Goal: Information Seeking & Learning: Learn about a topic

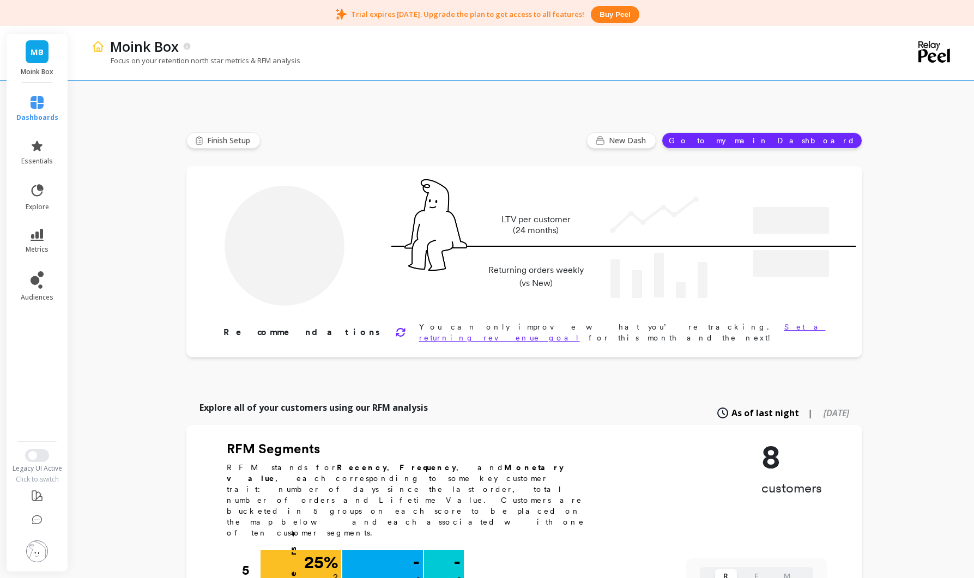
type input "Potential loyalist"
type input "2"
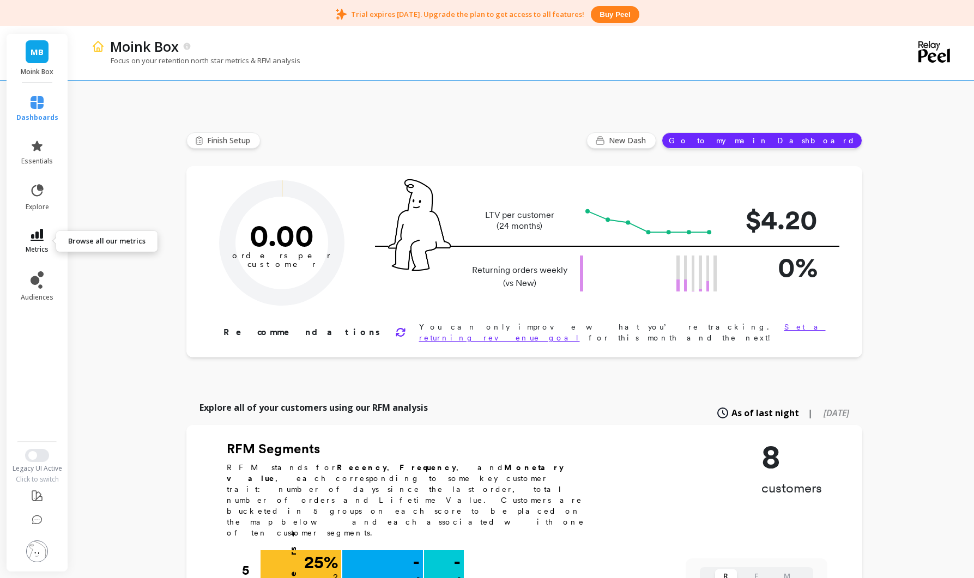
click at [38, 235] on icon at bounding box center [37, 235] width 13 height 12
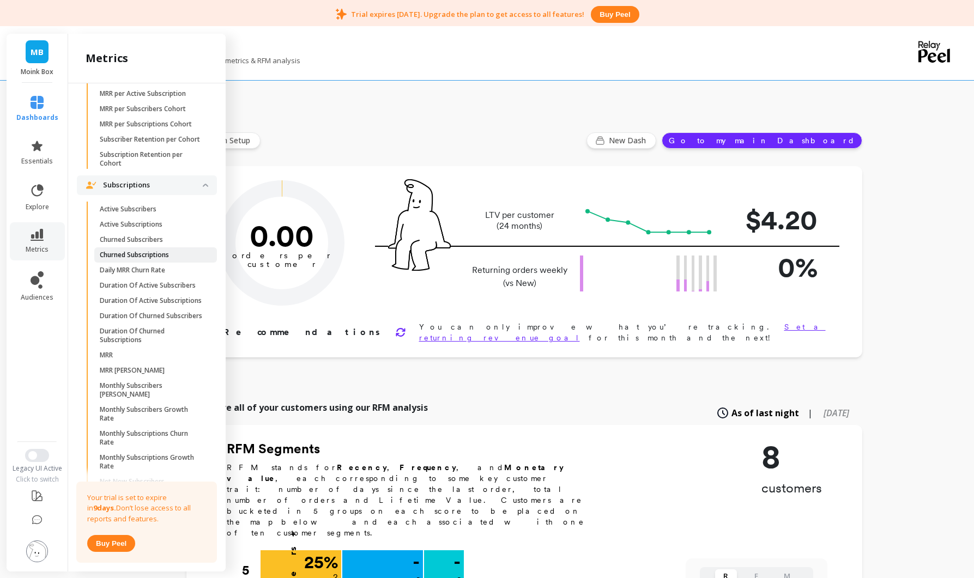
scroll to position [1224, 0]
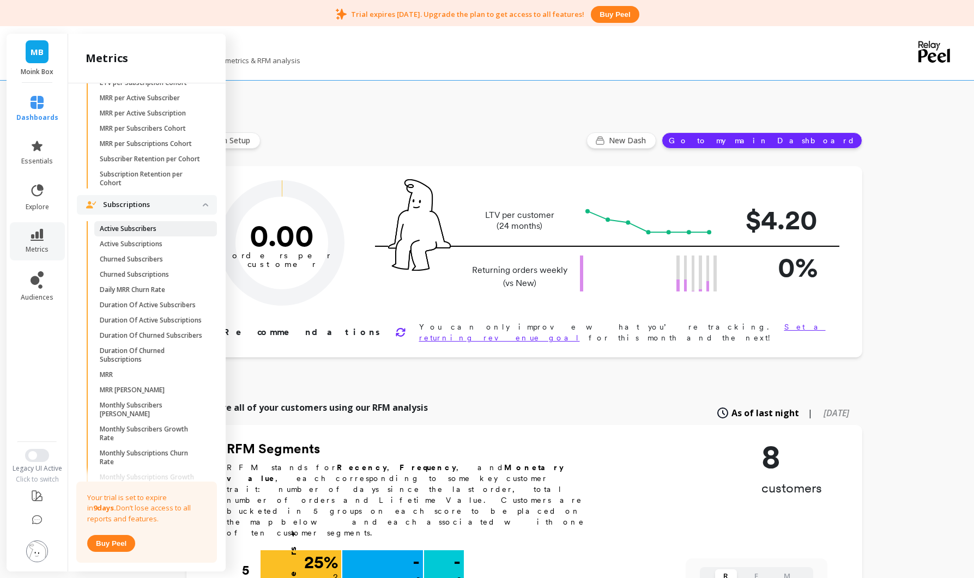
click at [123, 233] on p "Active Subscribers" at bounding box center [128, 228] width 57 height 9
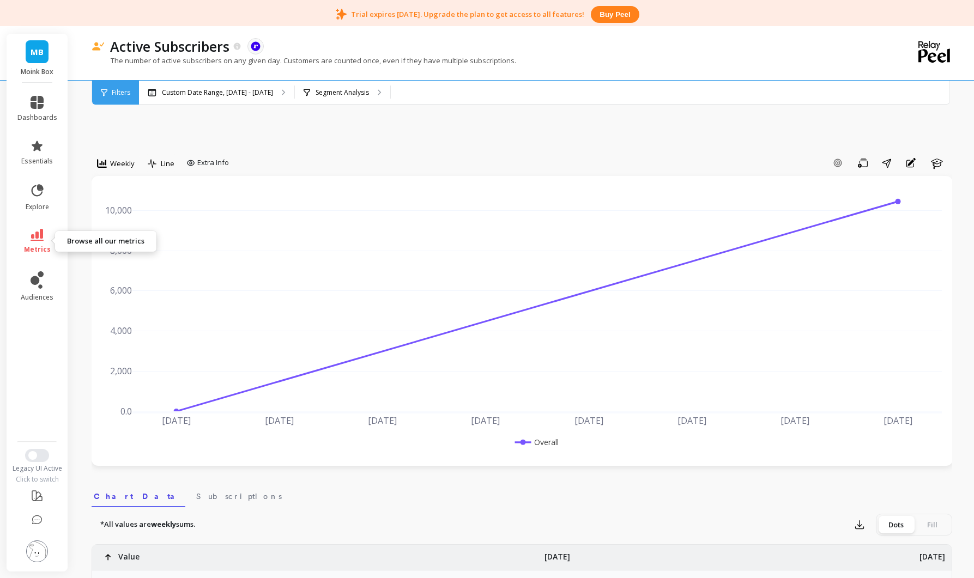
click at [32, 241] on link "metrics" at bounding box center [37, 241] width 40 height 25
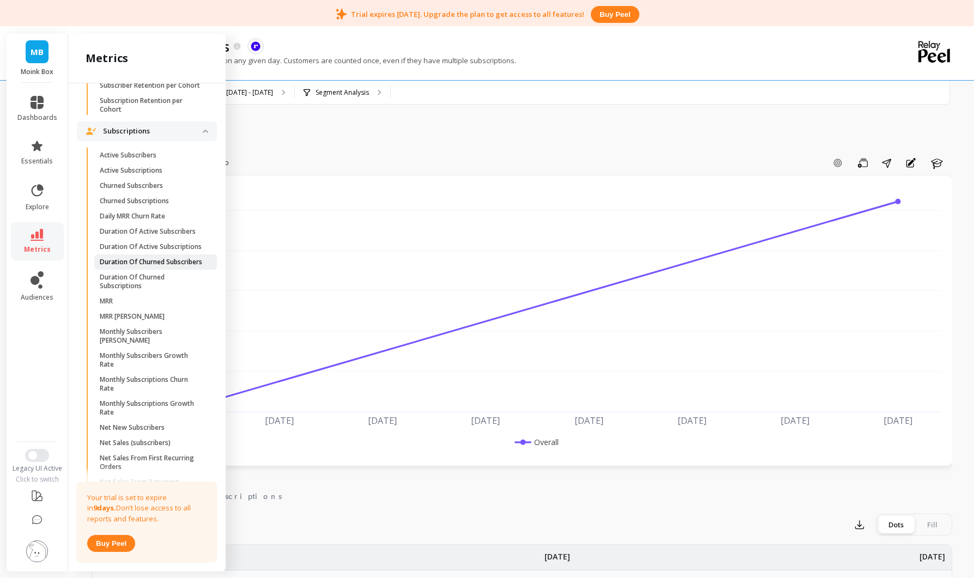
scroll to position [1346, 0]
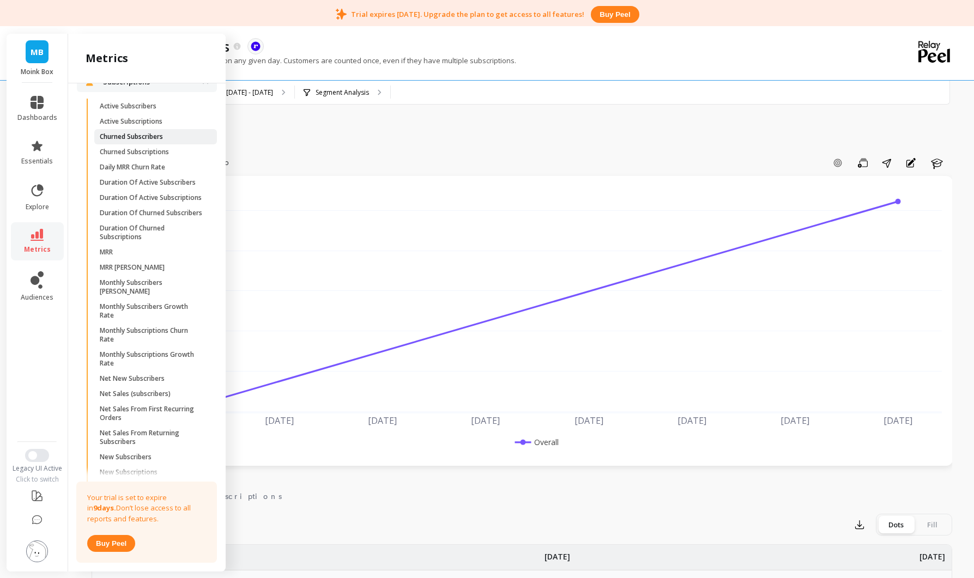
click at [137, 141] on p "Churned Subscribers" at bounding box center [131, 136] width 63 height 9
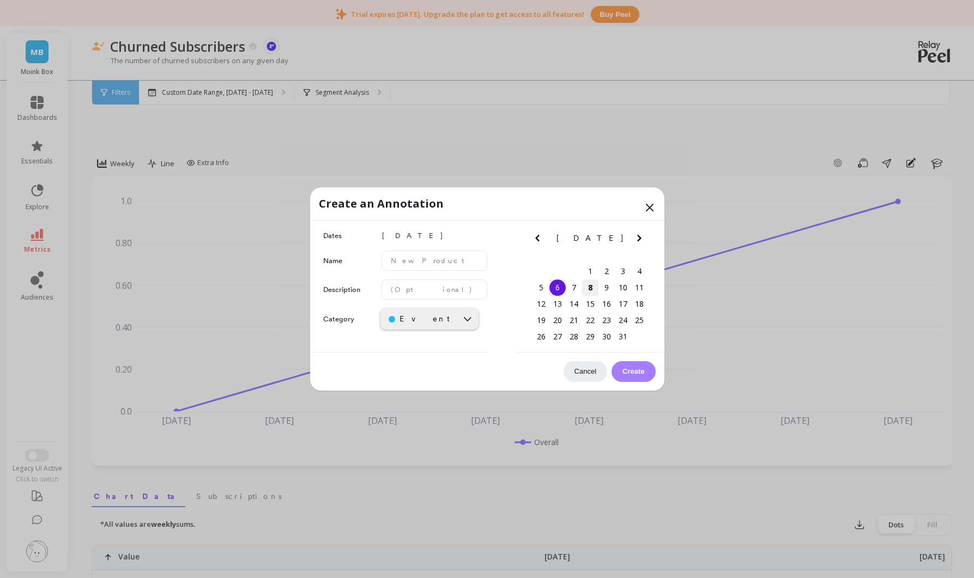
click at [591, 287] on div "8" at bounding box center [590, 288] width 16 height 16
click at [661, 355] on div "Cancel This feature is not available on your current plan. Upgrade to unlock th…" at bounding box center [487, 372] width 354 height 38
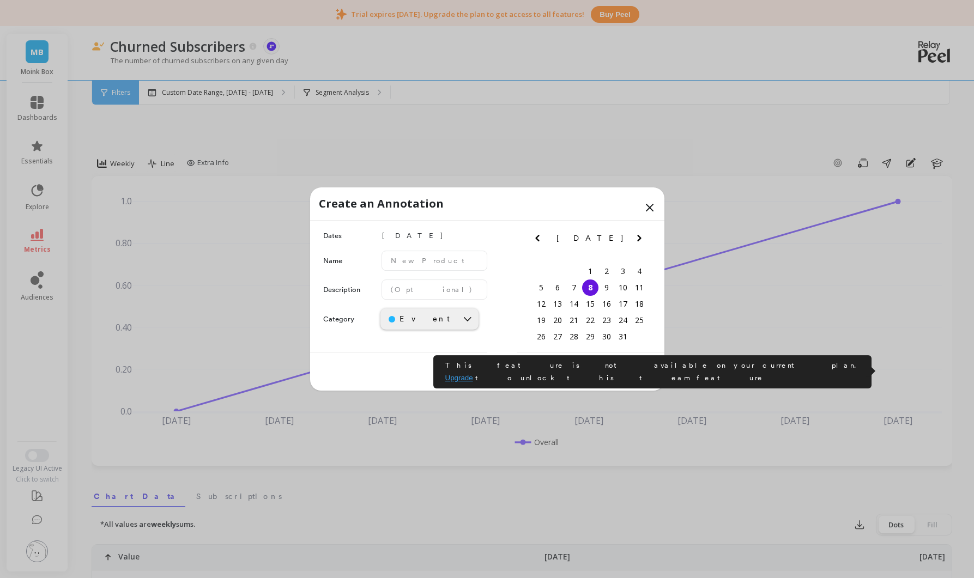
click at [641, 372] on button "Create" at bounding box center [633, 371] width 44 height 21
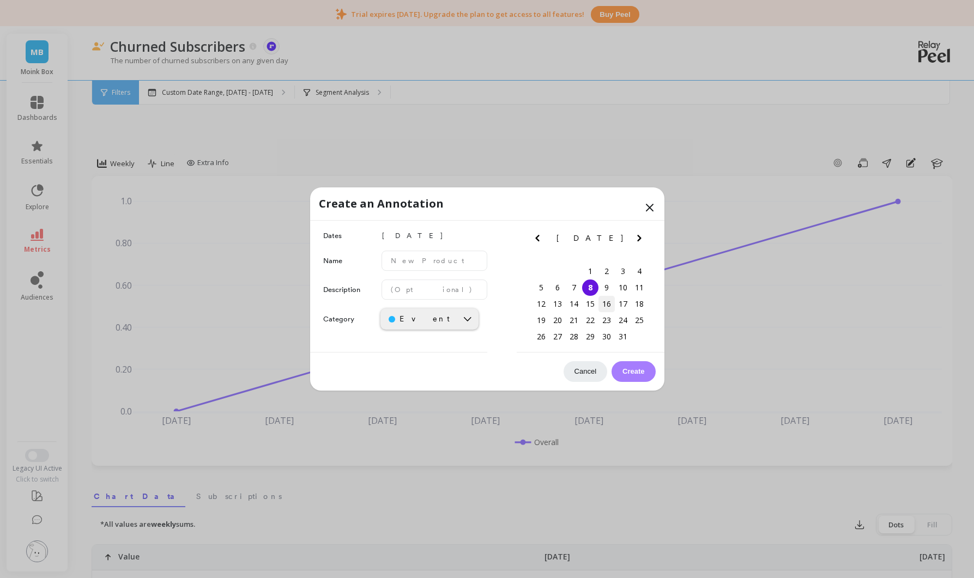
drag, startPoint x: 593, startPoint y: 285, endPoint x: 601, endPoint y: 302, distance: 18.8
click at [593, 285] on div "8" at bounding box center [590, 288] width 16 height 16
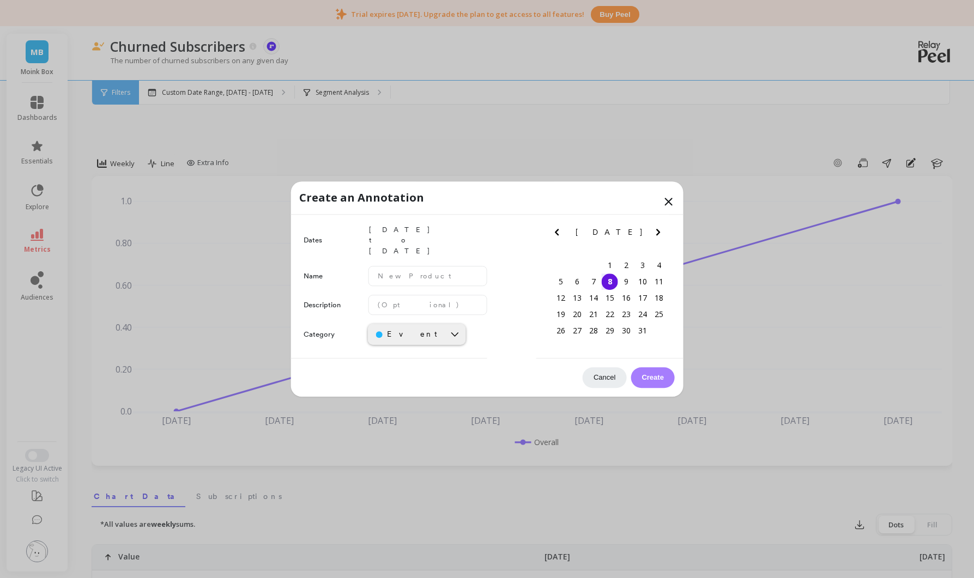
click at [665, 205] on icon at bounding box center [668, 201] width 7 height 7
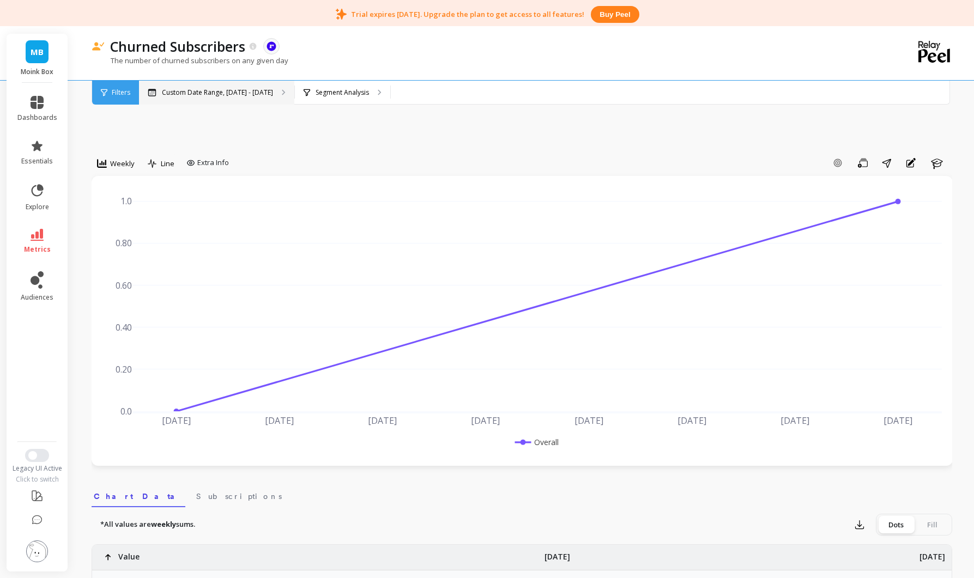
click at [216, 92] on p "Custom Date Range, May 1 - Oct 7" at bounding box center [217, 92] width 111 height 9
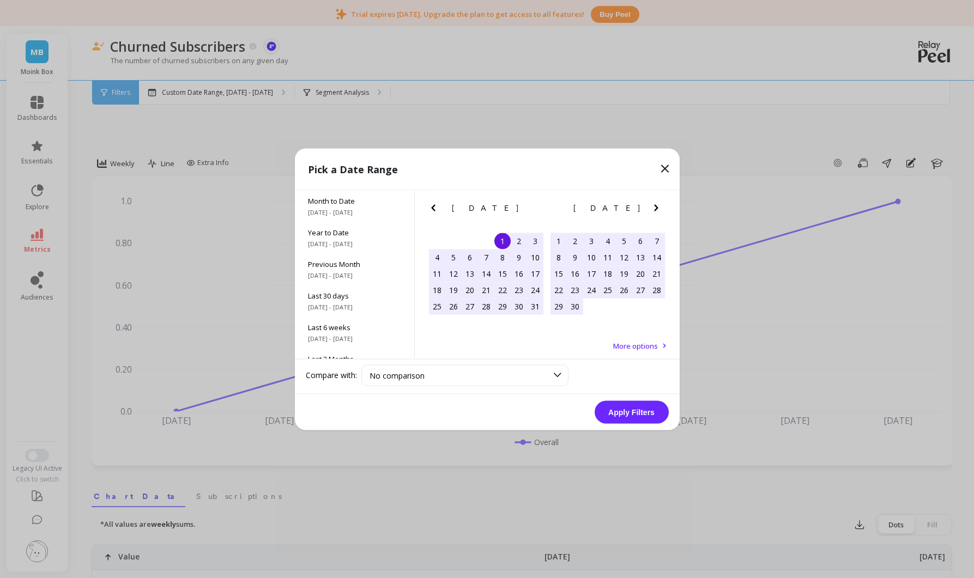
drag, startPoint x: 662, startPoint y: 169, endPoint x: 665, endPoint y: 181, distance: 12.3
click at [662, 169] on icon at bounding box center [664, 168] width 13 height 13
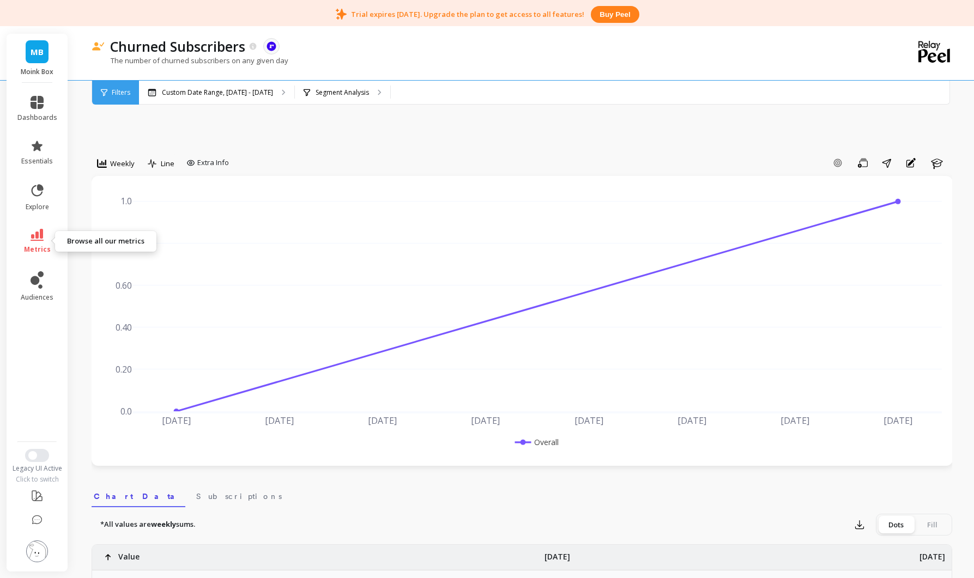
click at [30, 237] on link "metrics" at bounding box center [37, 241] width 40 height 25
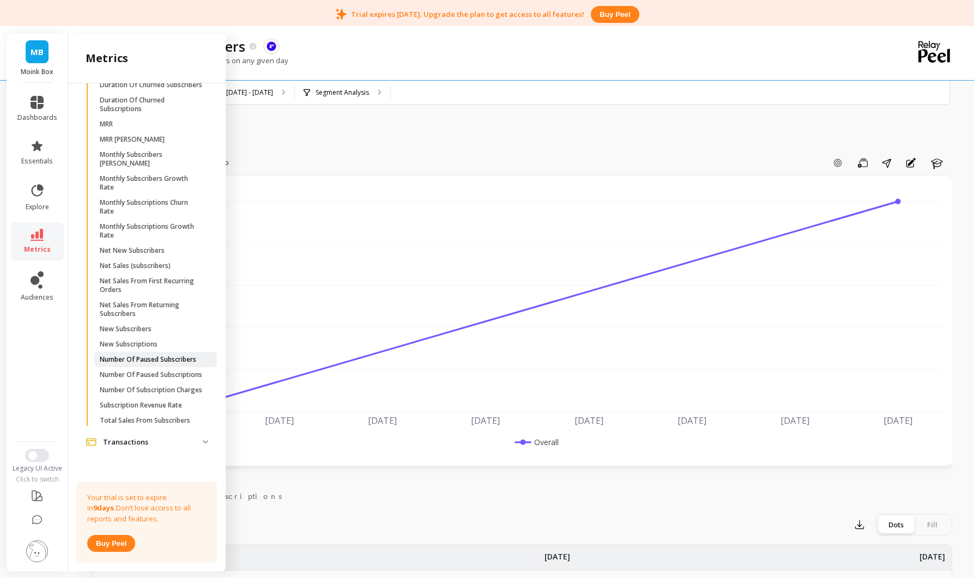
scroll to position [4, 0]
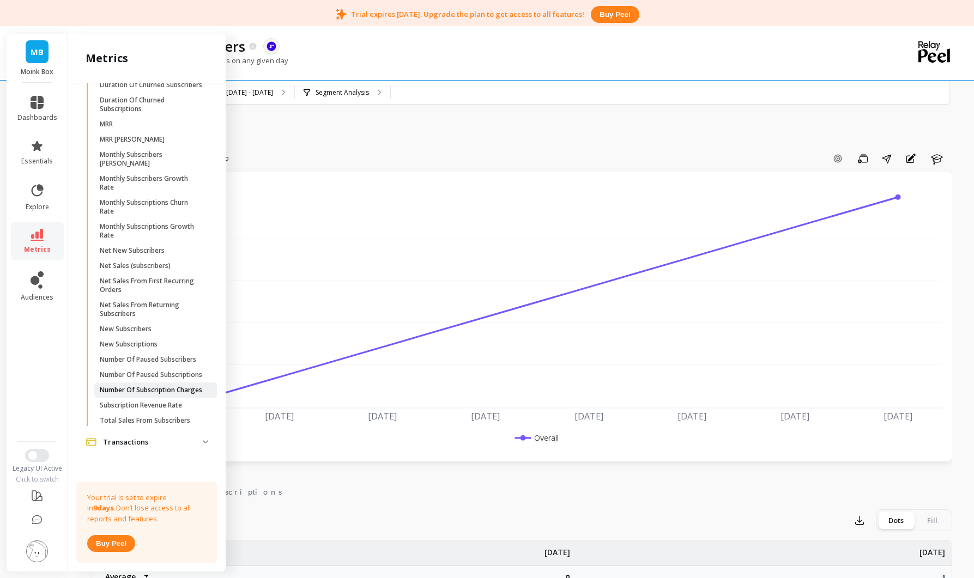
click at [136, 393] on p "Number Of Subscription Charges" at bounding box center [151, 390] width 102 height 9
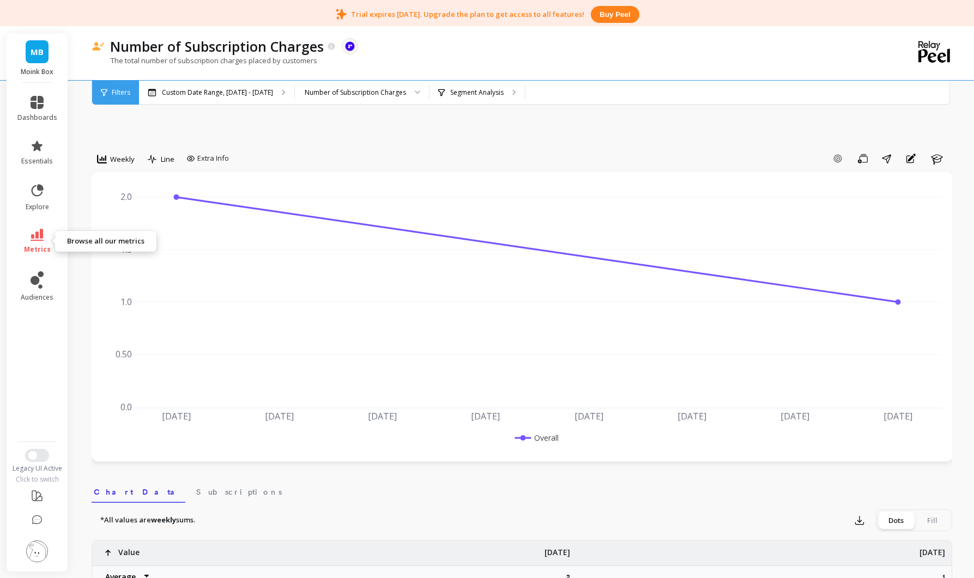
click at [40, 238] on icon at bounding box center [37, 235] width 13 height 12
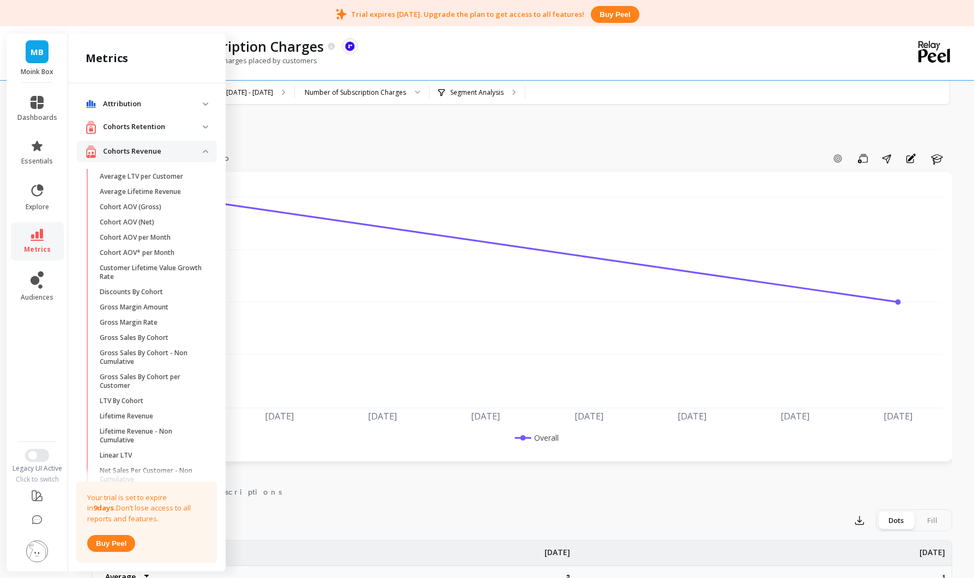
scroll to position [1490, 0]
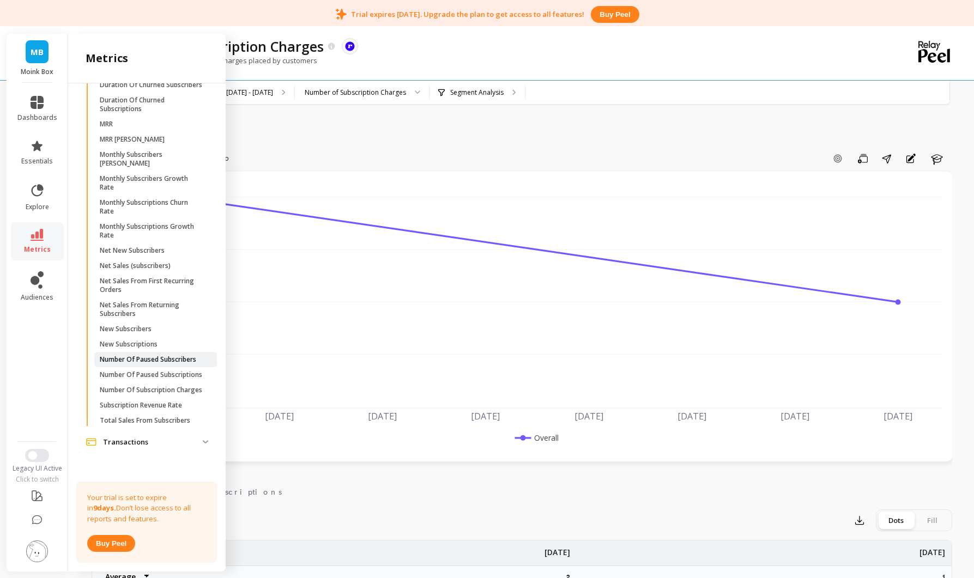
click at [155, 355] on p "Number Of Paused Subscribers" at bounding box center [148, 359] width 96 height 9
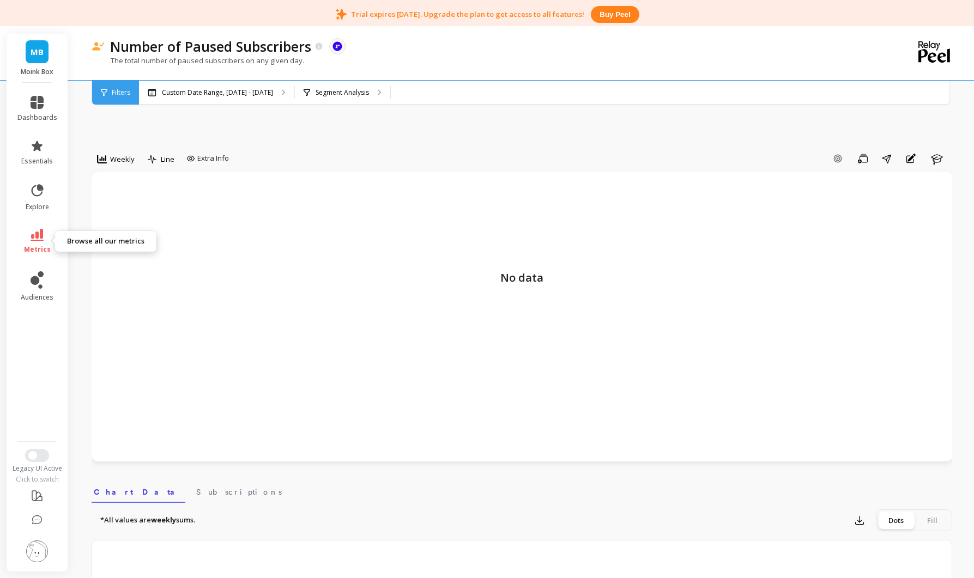
click at [40, 240] on icon at bounding box center [37, 235] width 13 height 12
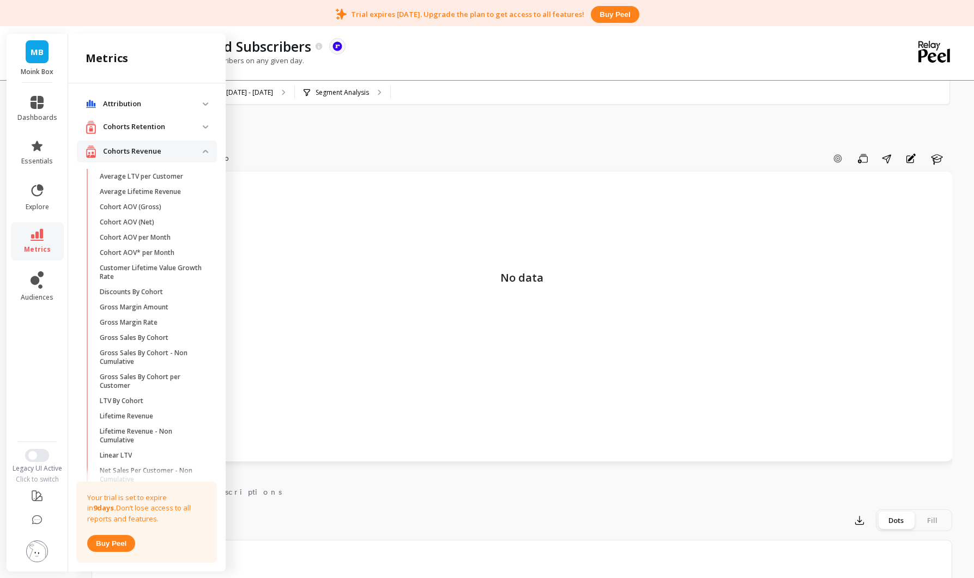
scroll to position [1490, 0]
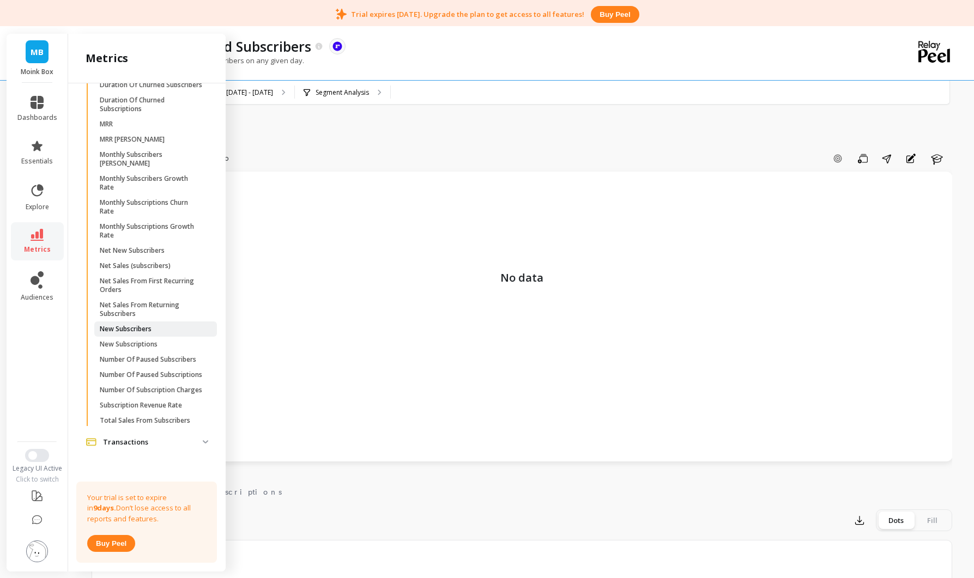
click at [133, 325] on p "New Subscribers" at bounding box center [126, 329] width 52 height 9
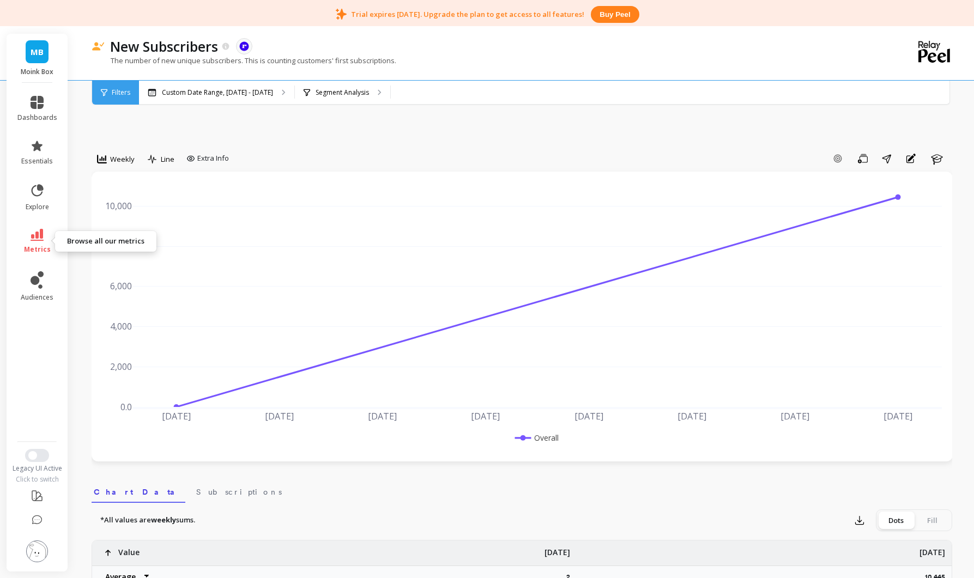
click at [34, 237] on icon at bounding box center [37, 235] width 13 height 12
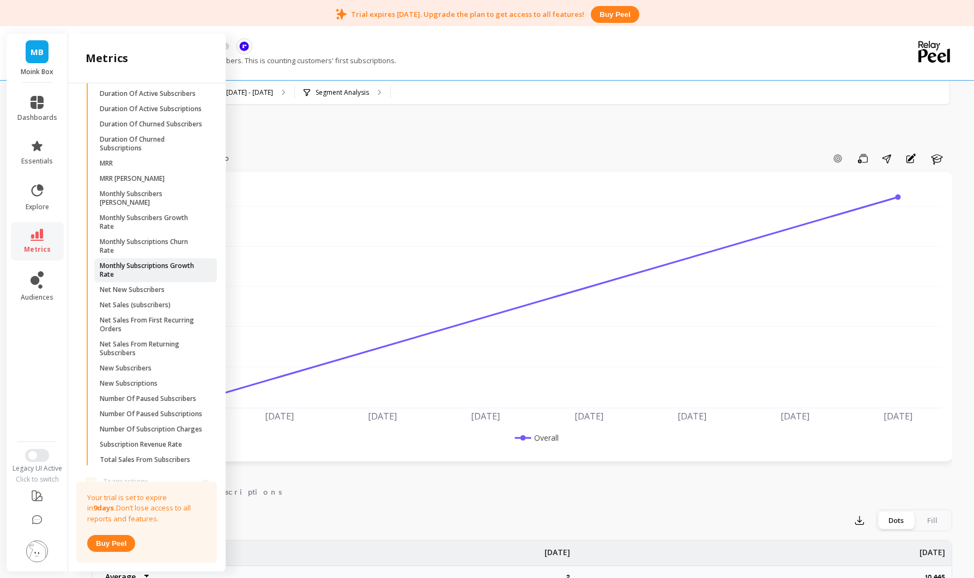
scroll to position [1431, 0]
click at [125, 255] on p "Monthly Subscriptions Churn Rate" at bounding box center [152, 249] width 104 height 17
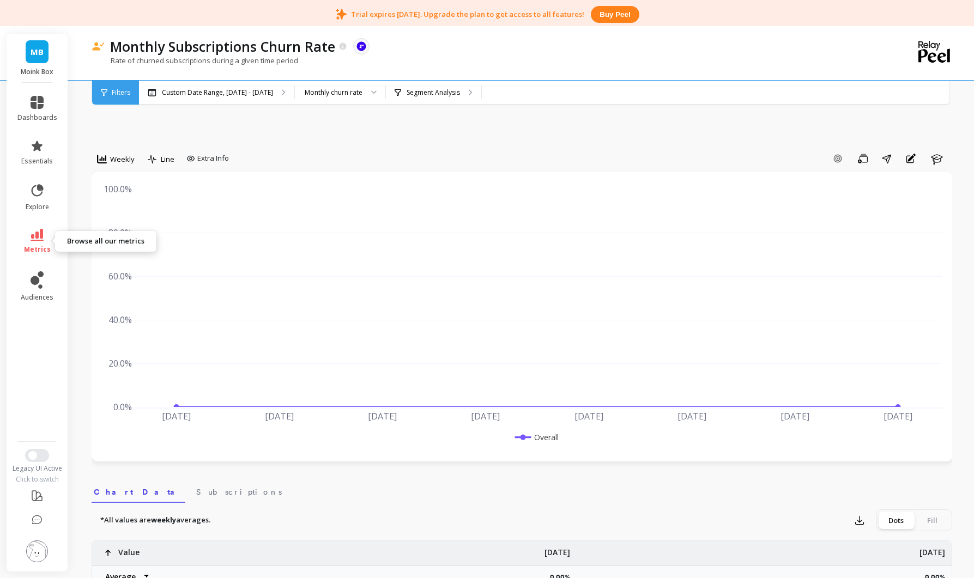
click at [36, 244] on link "metrics" at bounding box center [37, 241] width 40 height 25
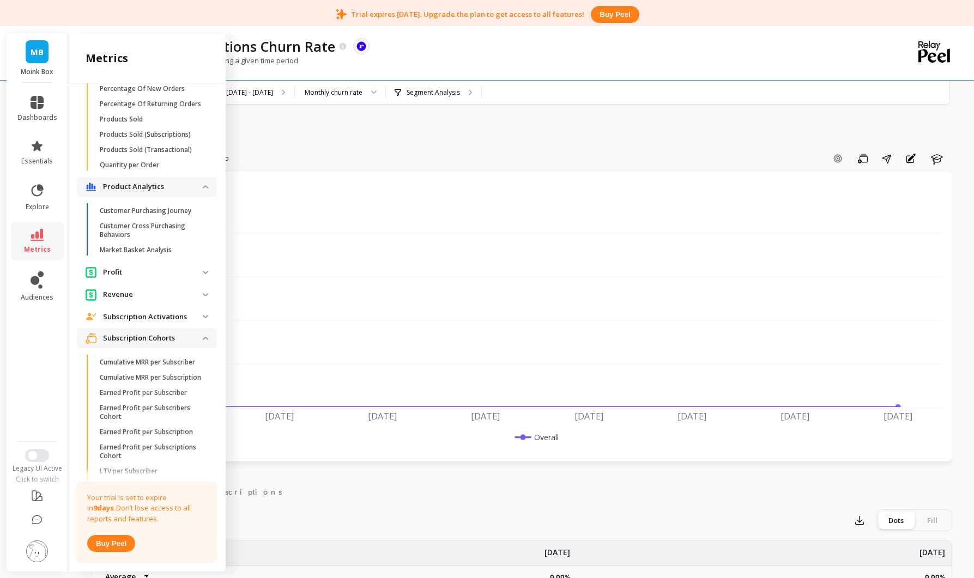
scroll to position [793, 0]
click at [148, 315] on p "Subscription Activations" at bounding box center [153, 313] width 100 height 11
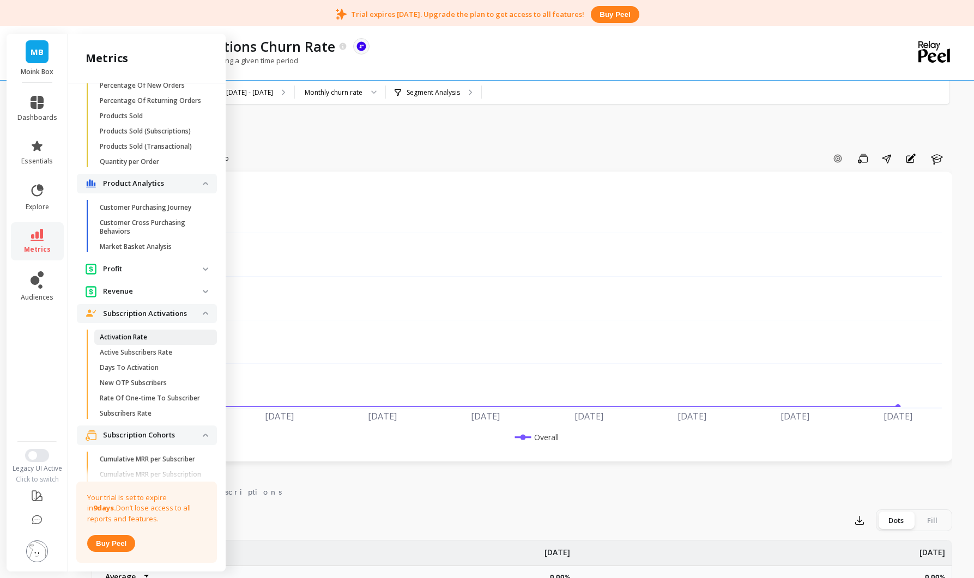
click at [141, 337] on p "Activation Rate" at bounding box center [123, 337] width 47 height 9
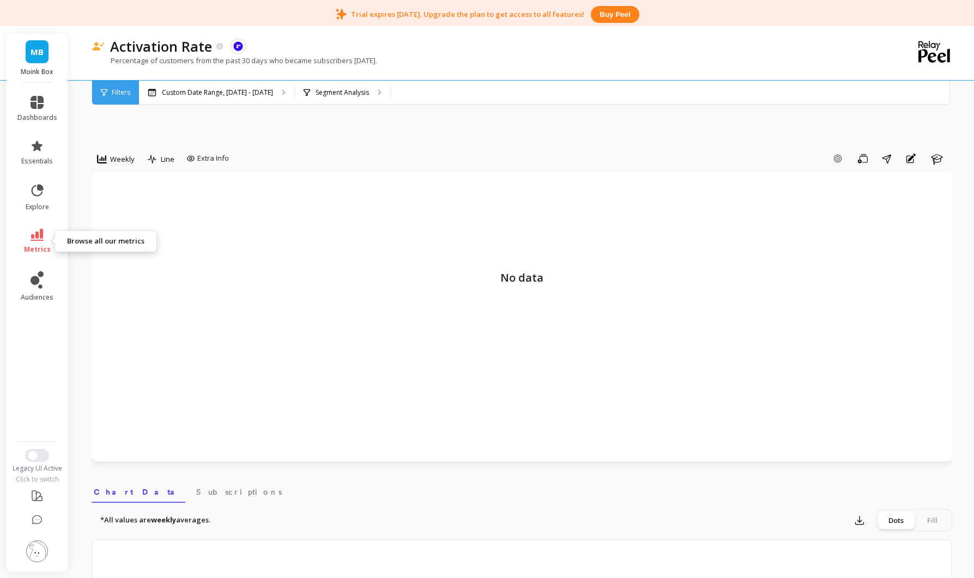
click at [39, 239] on icon at bounding box center [37, 235] width 13 height 12
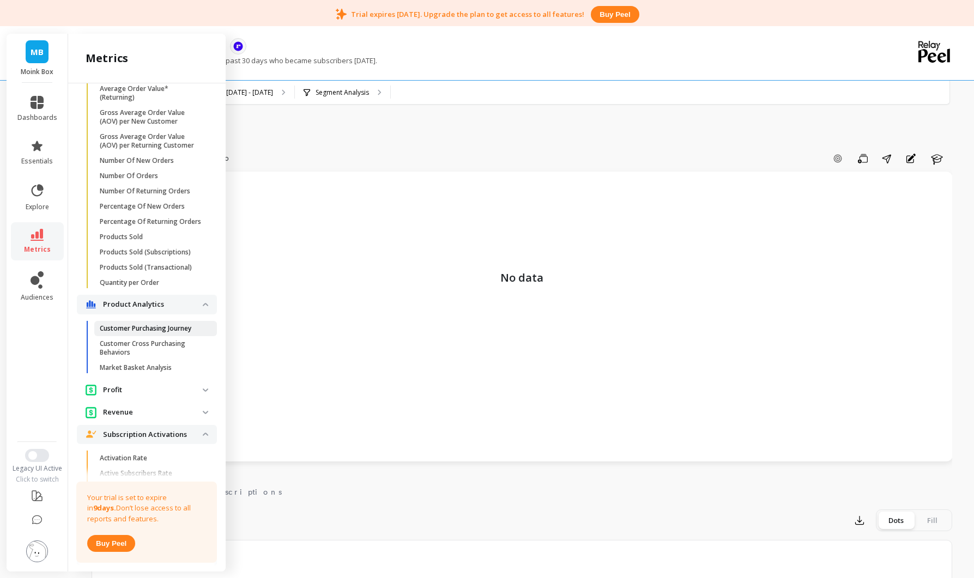
scroll to position [672, 0]
click at [132, 266] on p "Products Sold (Transactional)" at bounding box center [146, 267] width 92 height 9
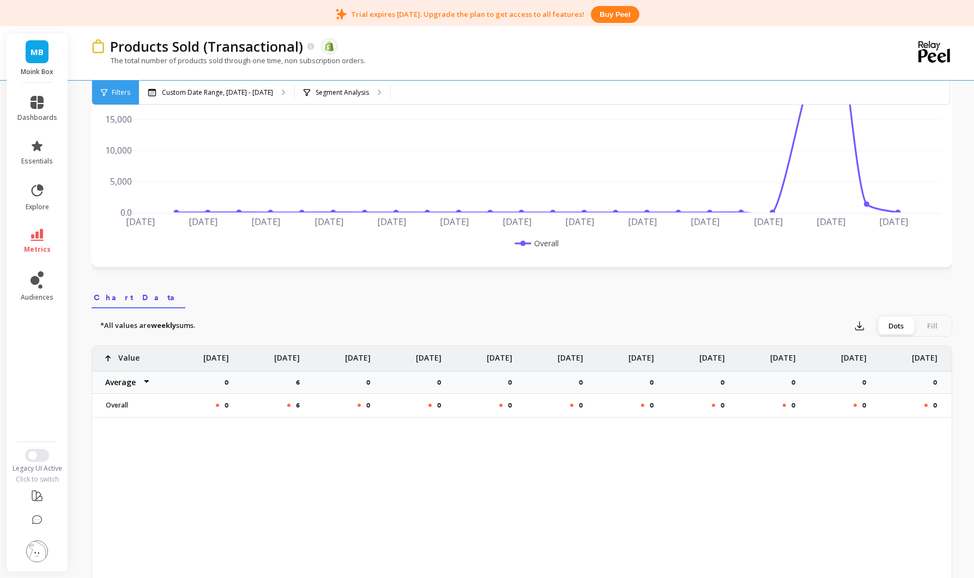
scroll to position [0, 323]
click at [35, 235] on icon at bounding box center [37, 235] width 13 height 12
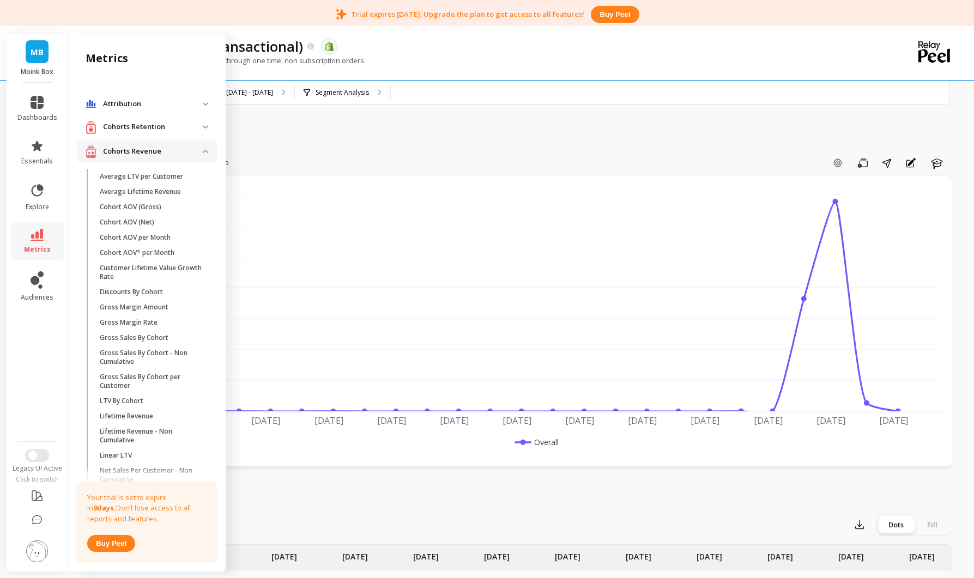
scroll to position [0, 0]
click at [130, 101] on p "Attribution" at bounding box center [153, 104] width 100 height 11
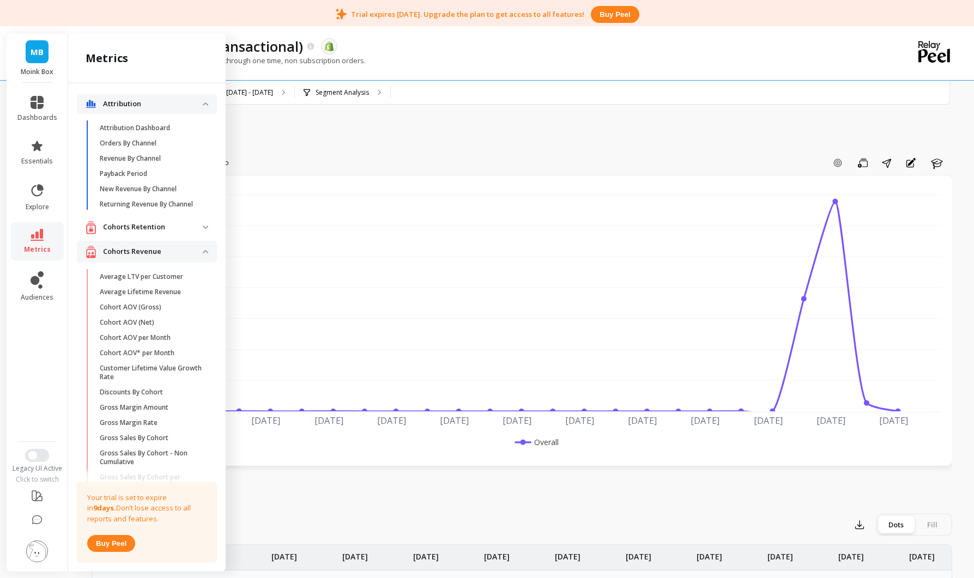
click at [132, 127] on p "Attribution Dashboard" at bounding box center [135, 128] width 70 height 9
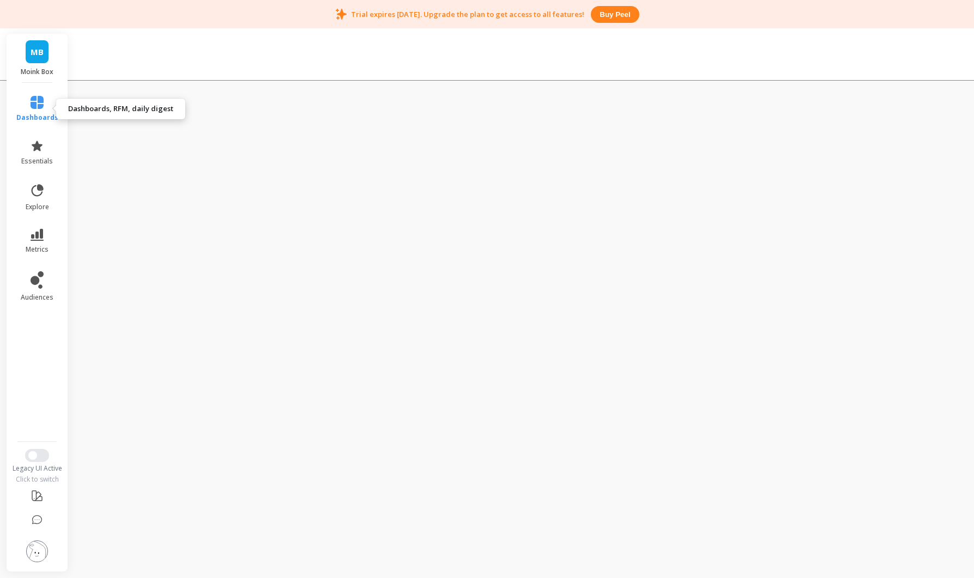
click at [37, 104] on icon at bounding box center [37, 102] width 13 height 13
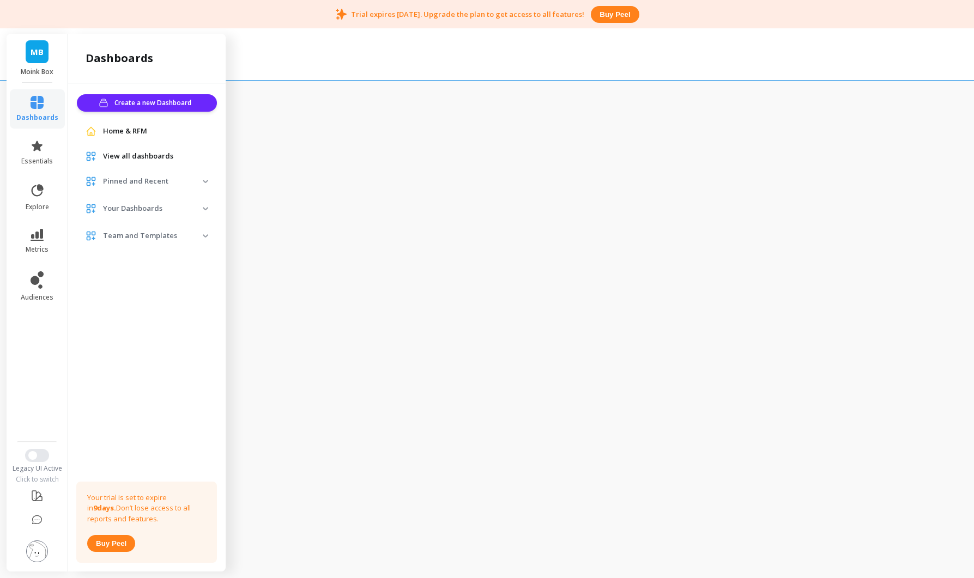
click at [184, 179] on p "Pinned and Recent" at bounding box center [153, 181] width 100 height 11
click at [192, 232] on p "Your Dashboards" at bounding box center [153, 232] width 100 height 11
click at [168, 268] on p "Team and Templates" at bounding box center [153, 264] width 100 height 11
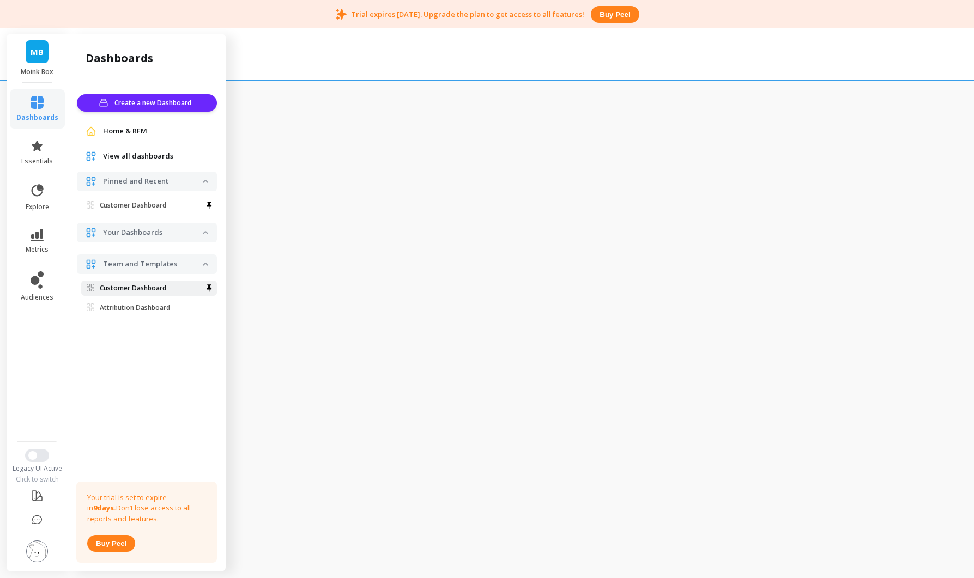
click at [152, 289] on p "Customer Dashboard" at bounding box center [133, 288] width 66 height 9
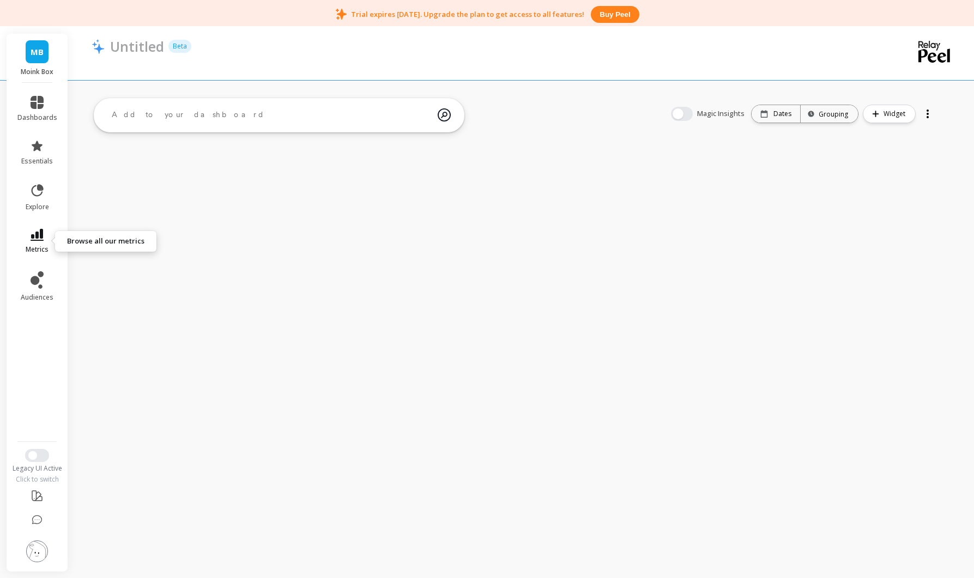
click at [41, 235] on icon at bounding box center [37, 235] width 13 height 12
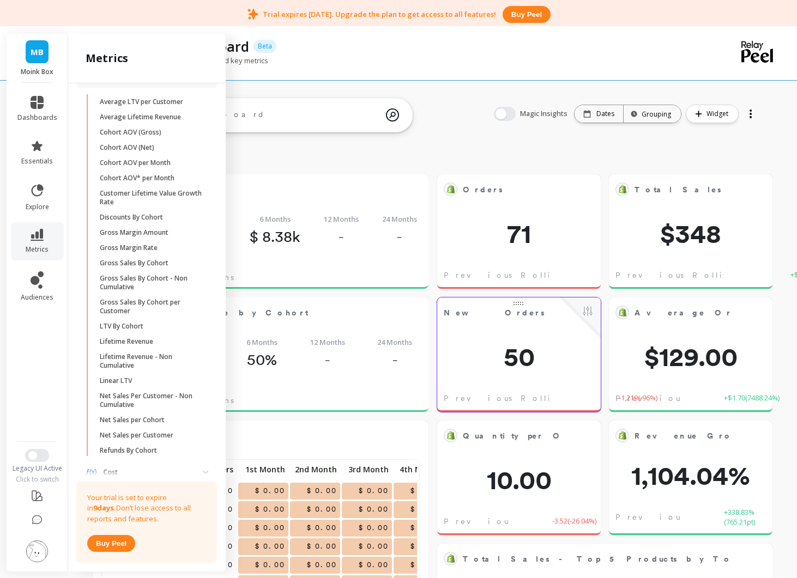
scroll to position [311, 0]
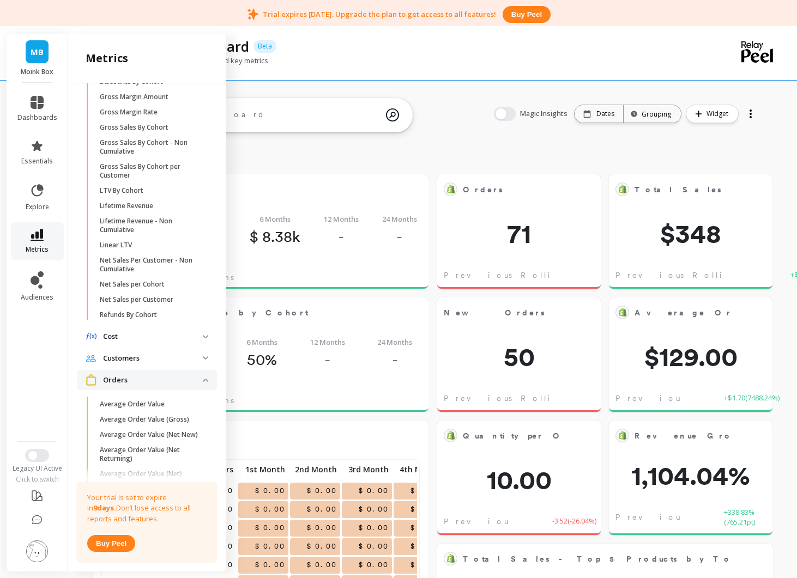
drag, startPoint x: 127, startPoint y: 269, endPoint x: 40, endPoint y: 238, distance: 93.2
click at [40, 238] on icon at bounding box center [37, 235] width 13 height 12
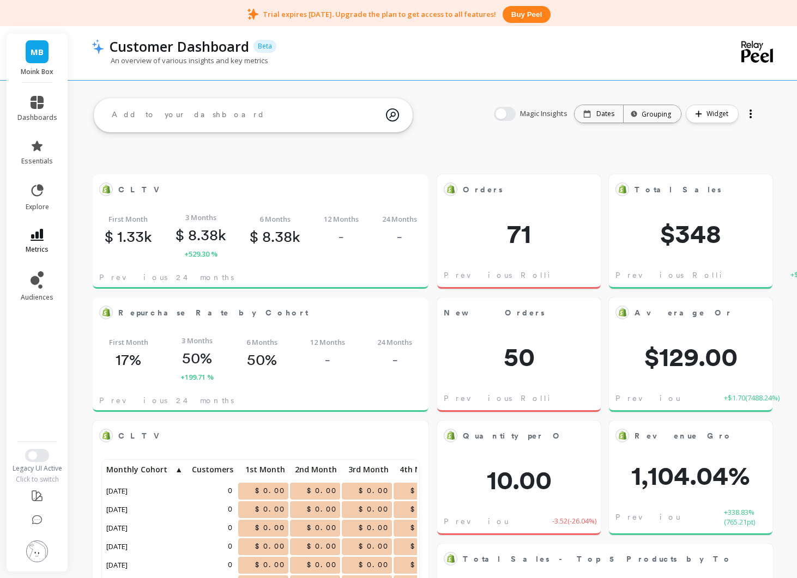
click at [41, 238] on icon at bounding box center [37, 235] width 13 height 12
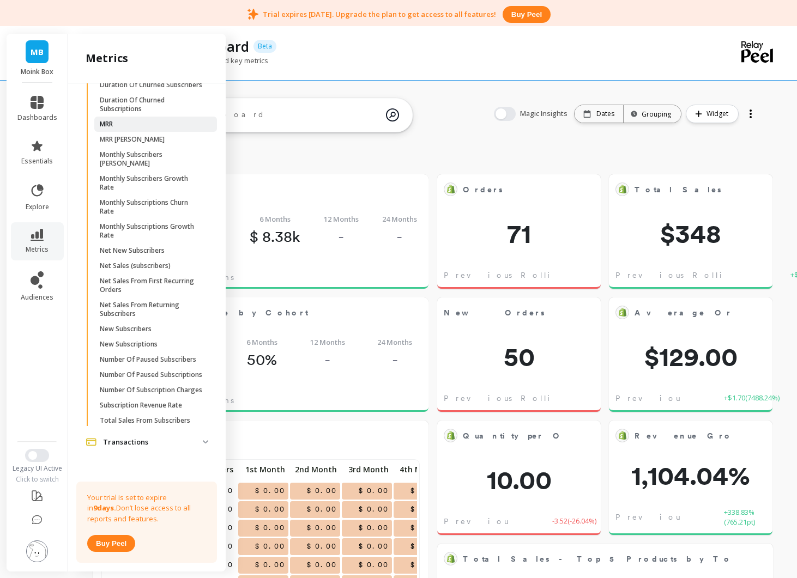
scroll to position [1691, 0]
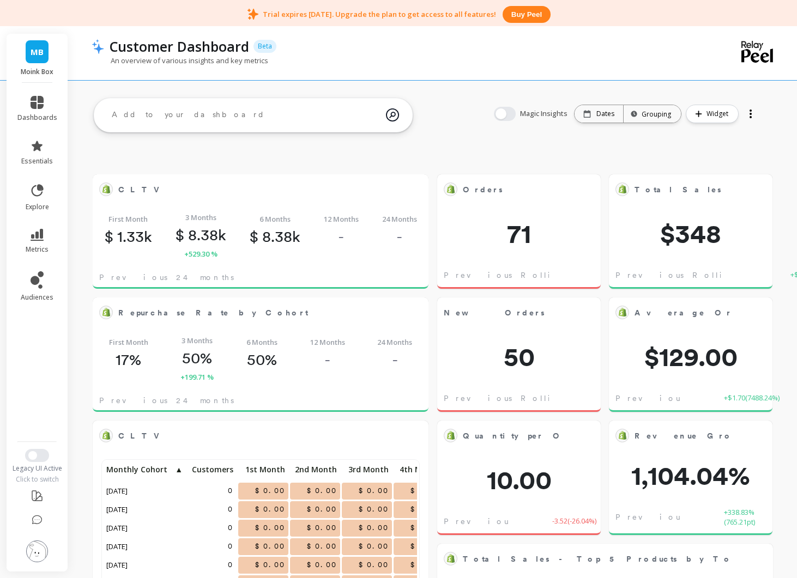
drag, startPoint x: 146, startPoint y: 271, endPoint x: 470, endPoint y: 122, distance: 356.7
click at [234, 120] on textarea at bounding box center [244, 114] width 283 height 29
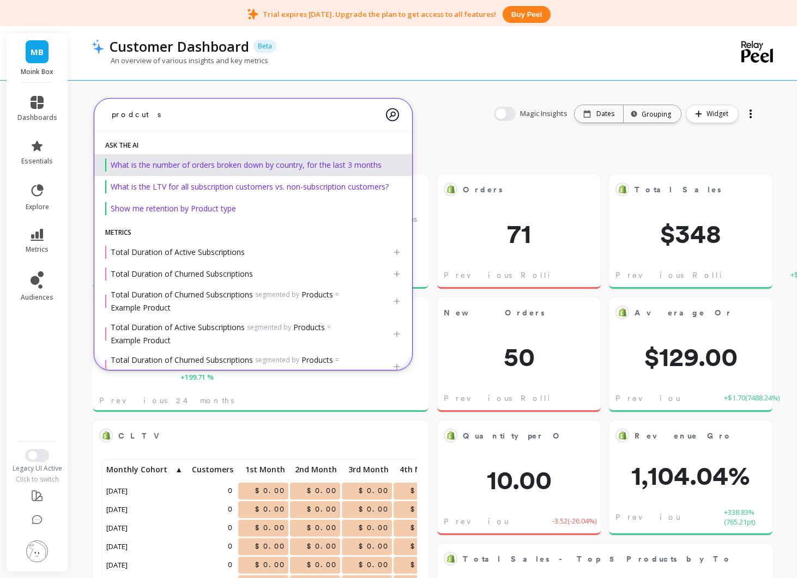
drag, startPoint x: 136, startPoint y: 116, endPoint x: 103, endPoint y: 115, distance: 32.7
click at [103, 115] on textarea "prodcut s" at bounding box center [244, 114] width 283 height 29
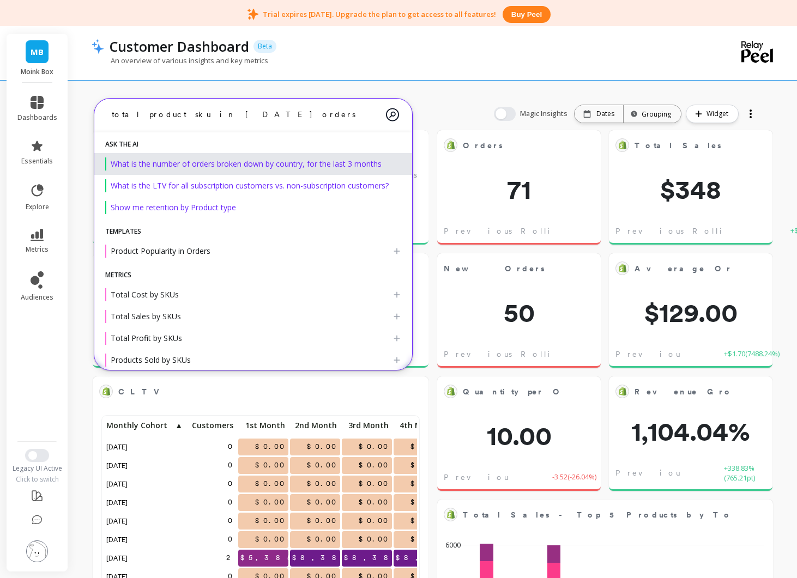
scroll to position [47, 0]
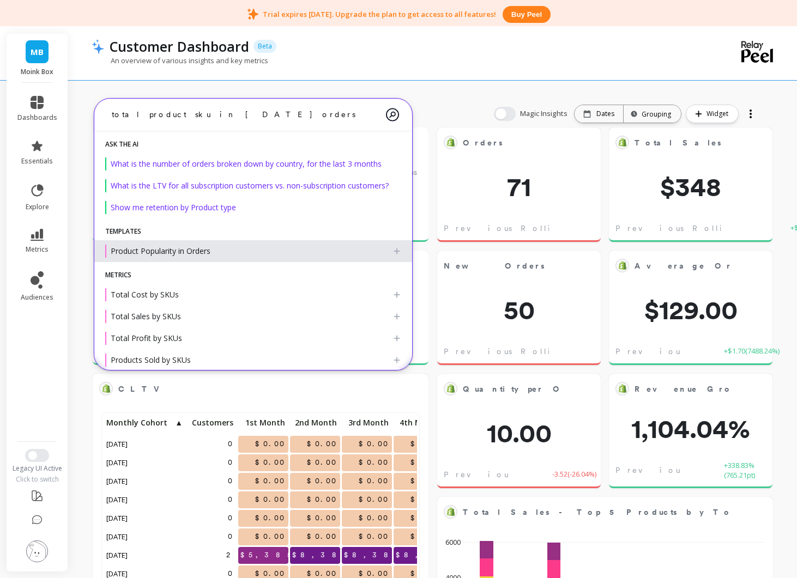
type textarea "total product sku in [DATE] orders"
click at [259, 248] on div "Product Popularity in Orders" at bounding box center [248, 251] width 287 height 13
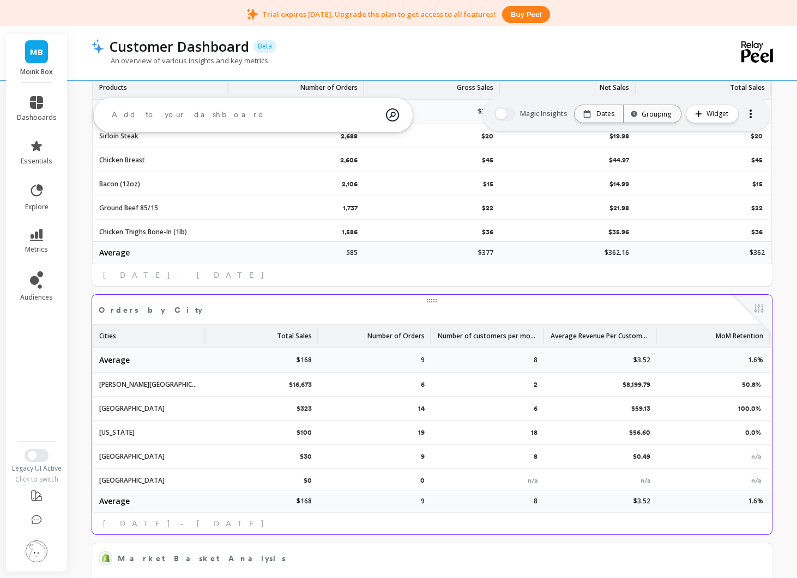
scroll to position [1483, 0]
click at [118, 387] on p "[PERSON_NAME][GEOGRAPHIC_DATA]" at bounding box center [150, 385] width 100 height 10
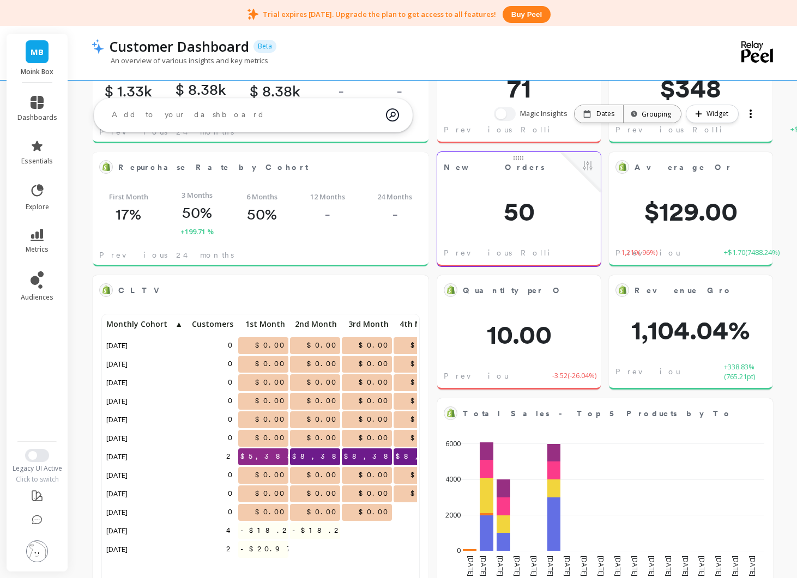
scroll to position [0, 0]
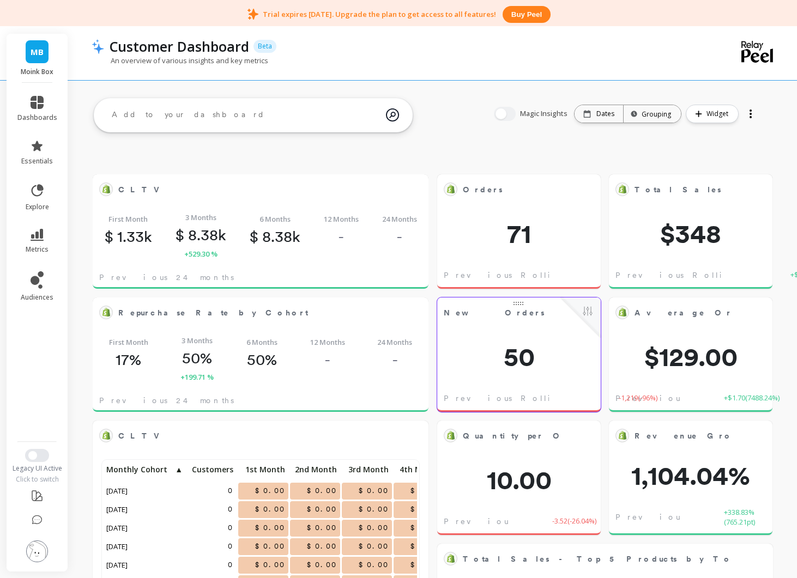
click at [521, 386] on div "Previous Rolling 7-day -1,219 ( -96% )" at bounding box center [518, 398] width 163 height 24
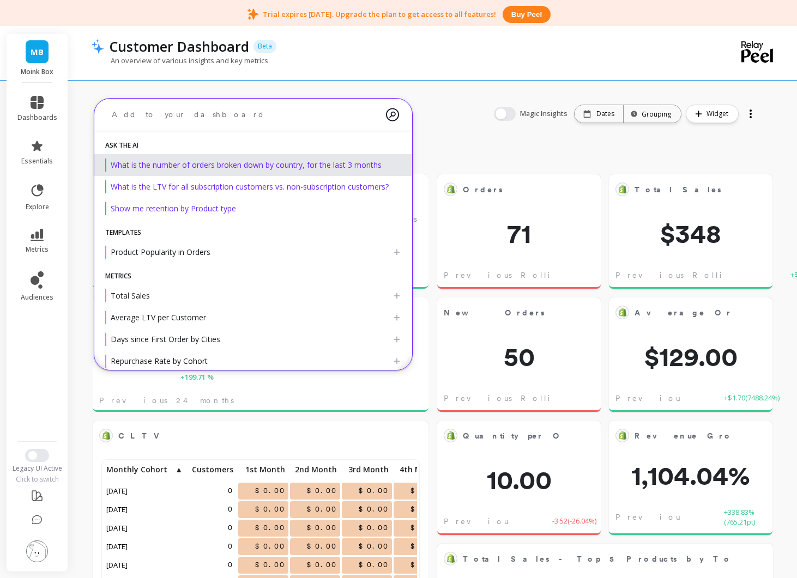
click at [154, 115] on textarea at bounding box center [244, 114] width 283 height 29
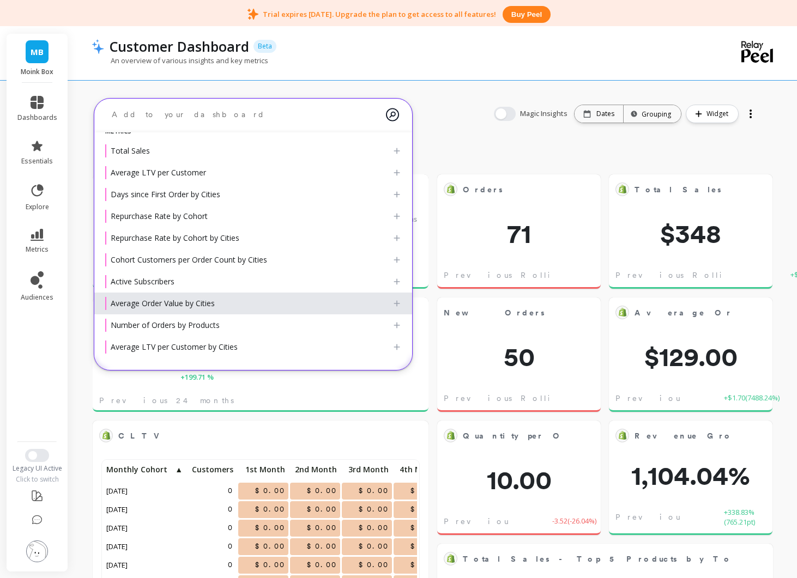
scroll to position [145, 0]
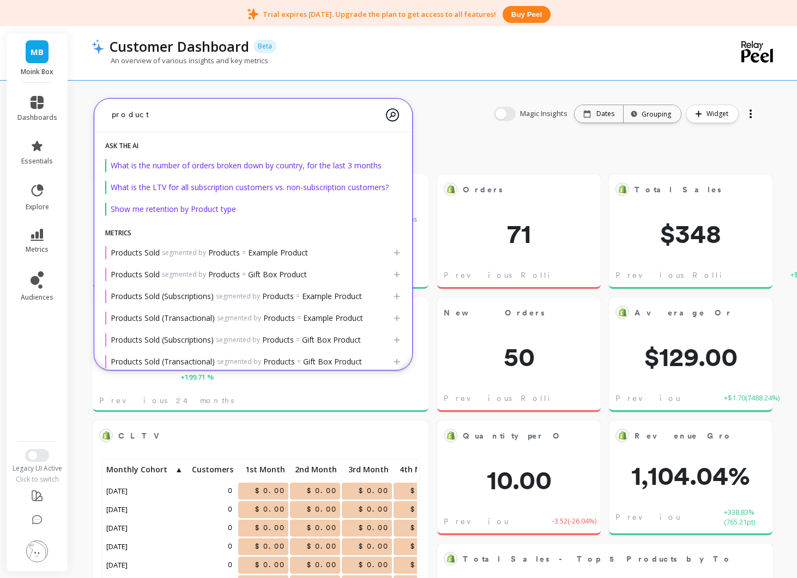
drag, startPoint x: 122, startPoint y: 114, endPoint x: 77, endPoint y: 113, distance: 44.1
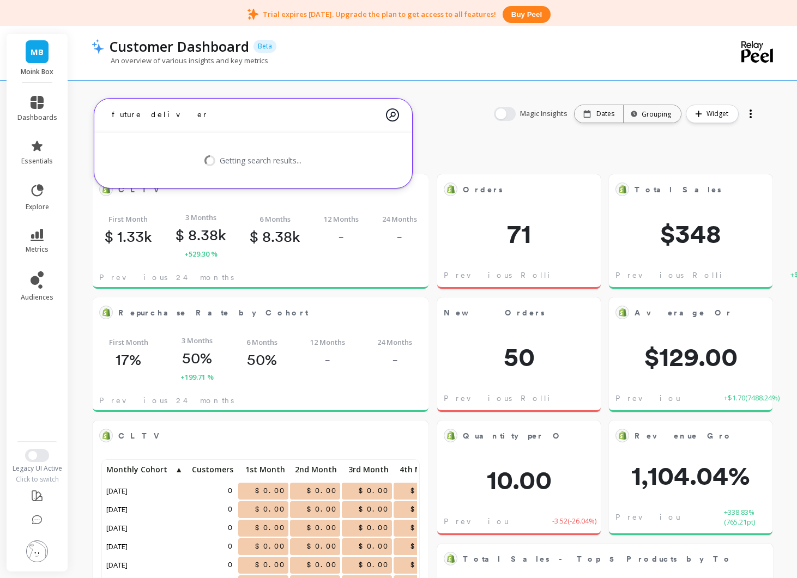
type textarea "future deliveri"
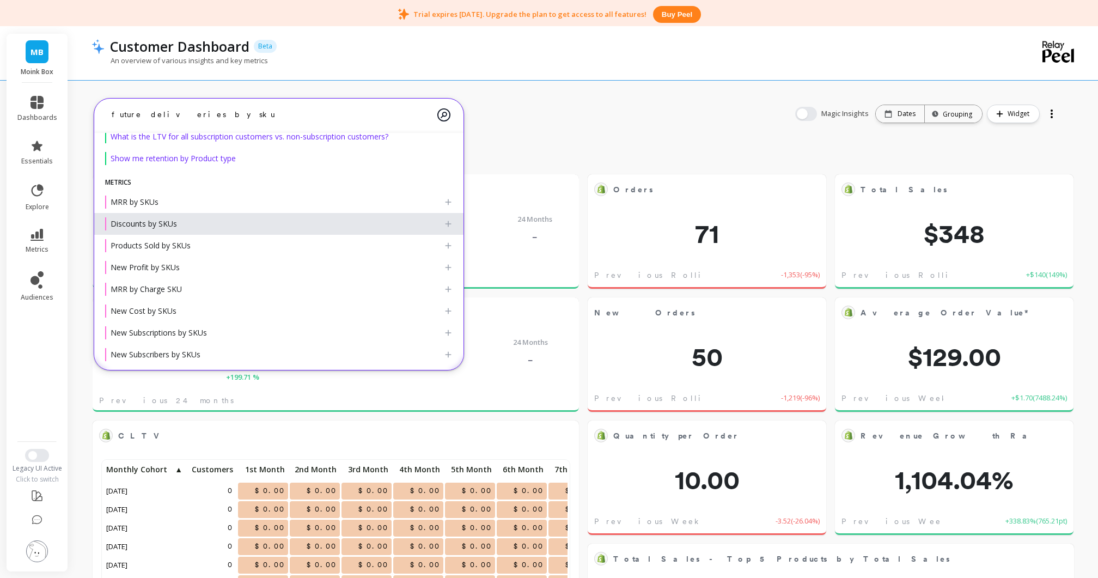
scroll to position [77, 0]
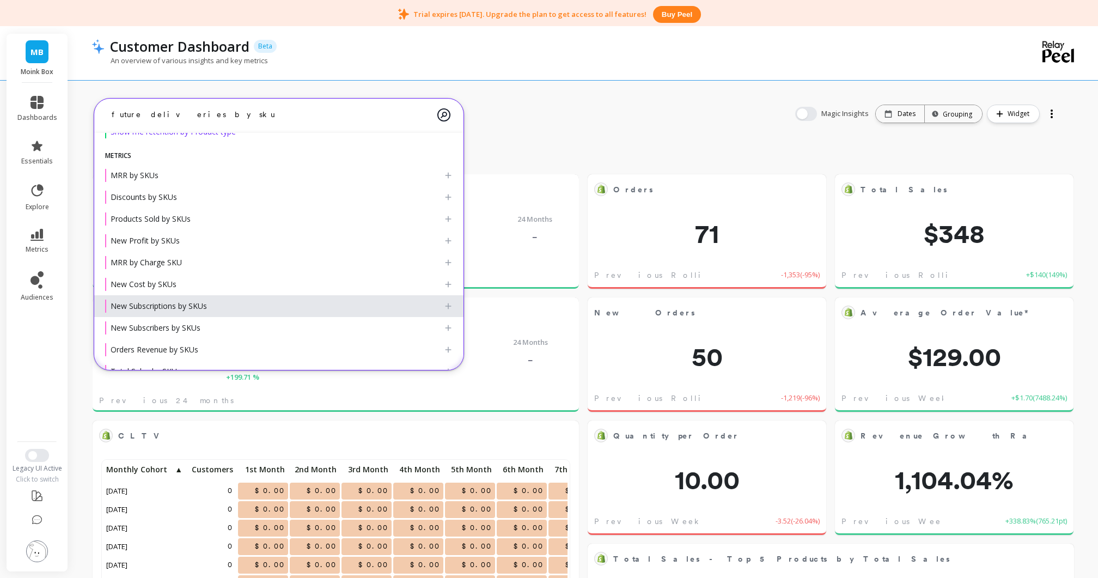
type textarea "future deliveries by sku"
click at [199, 307] on span "New Subscriptions by SKUs" at bounding box center [159, 306] width 96 height 10
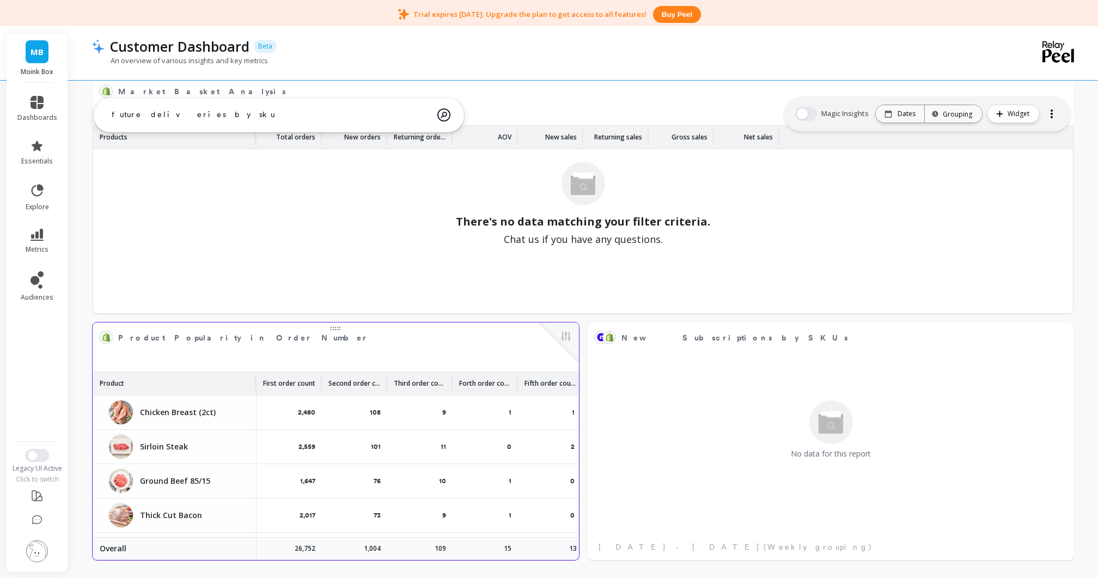
scroll to position [1950, 0]
click at [336, 331] on span "Product Popularity in Order Number" at bounding box center [328, 337] width 420 height 15
click at [570, 338] on button at bounding box center [566, 337] width 13 height 15
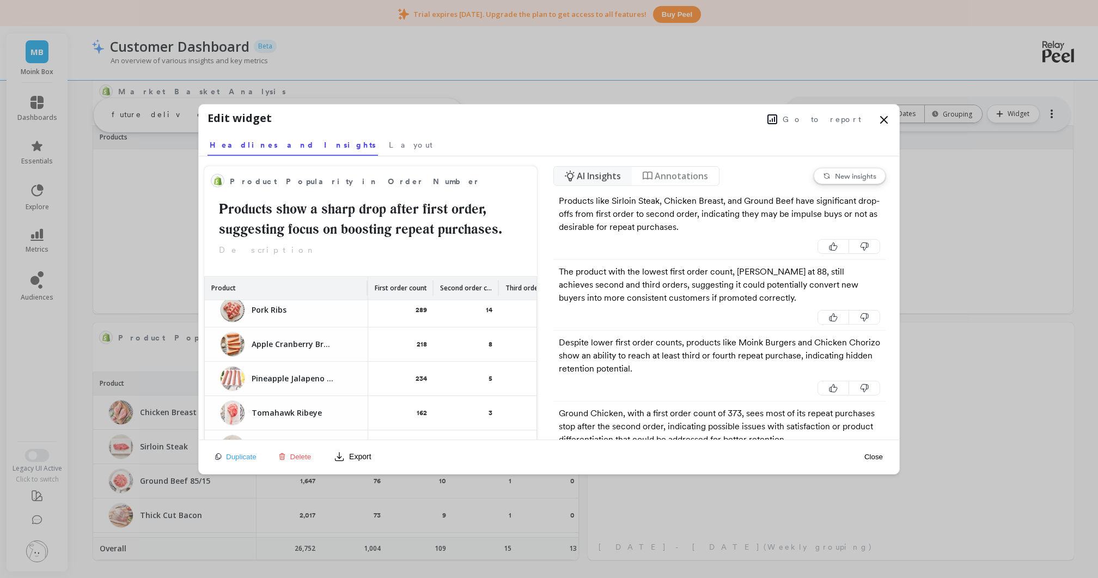
scroll to position [657, 0]
click at [886, 118] on icon at bounding box center [884, 120] width 7 height 7
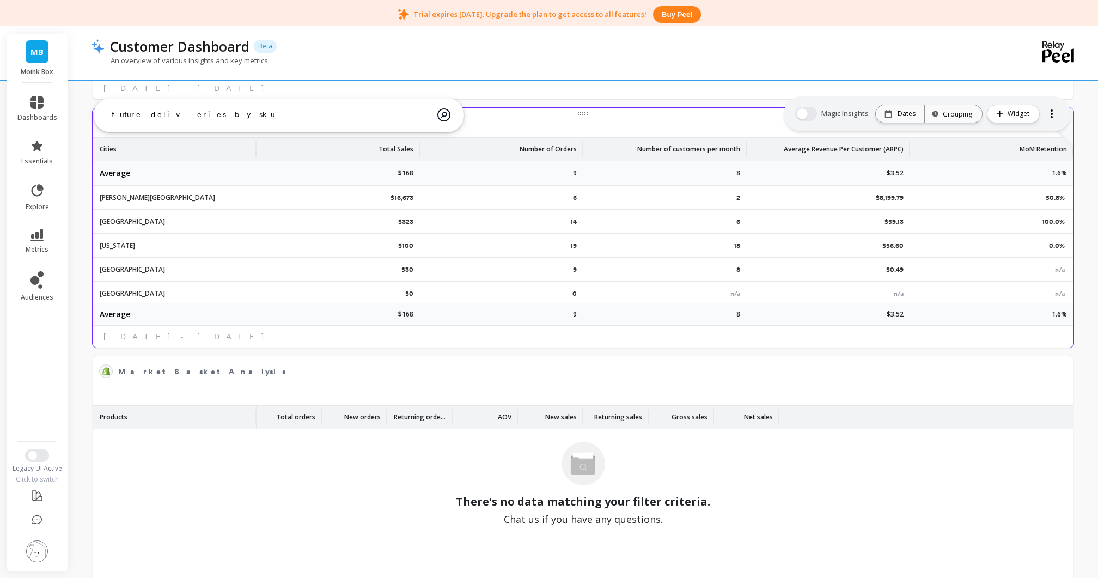
scroll to position [1, 0]
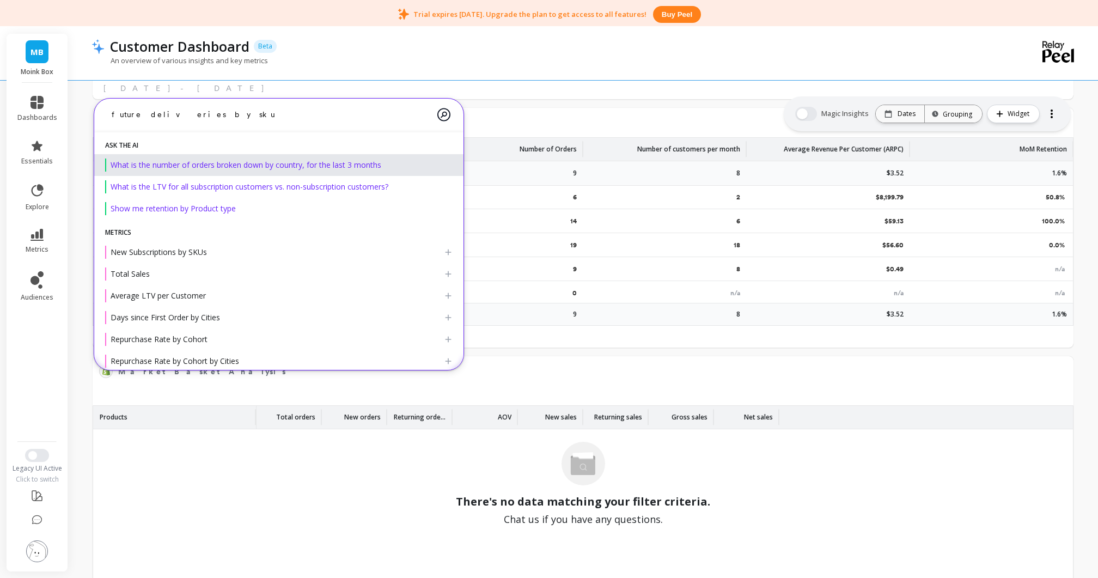
click at [236, 114] on textarea "future deliveries by sku" at bounding box center [270, 114] width 335 height 29
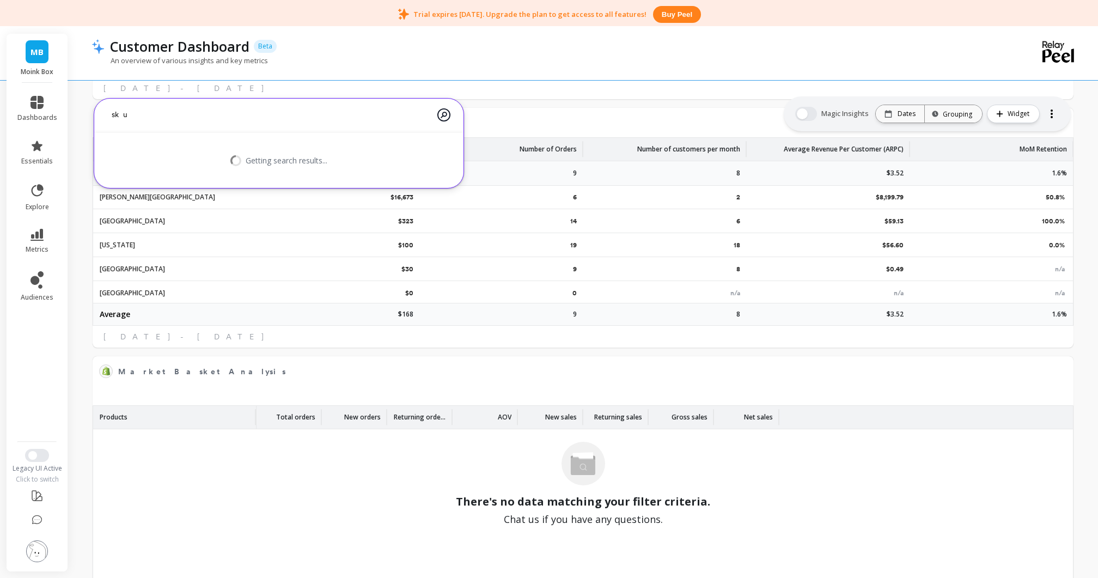
scroll to position [1673, 0]
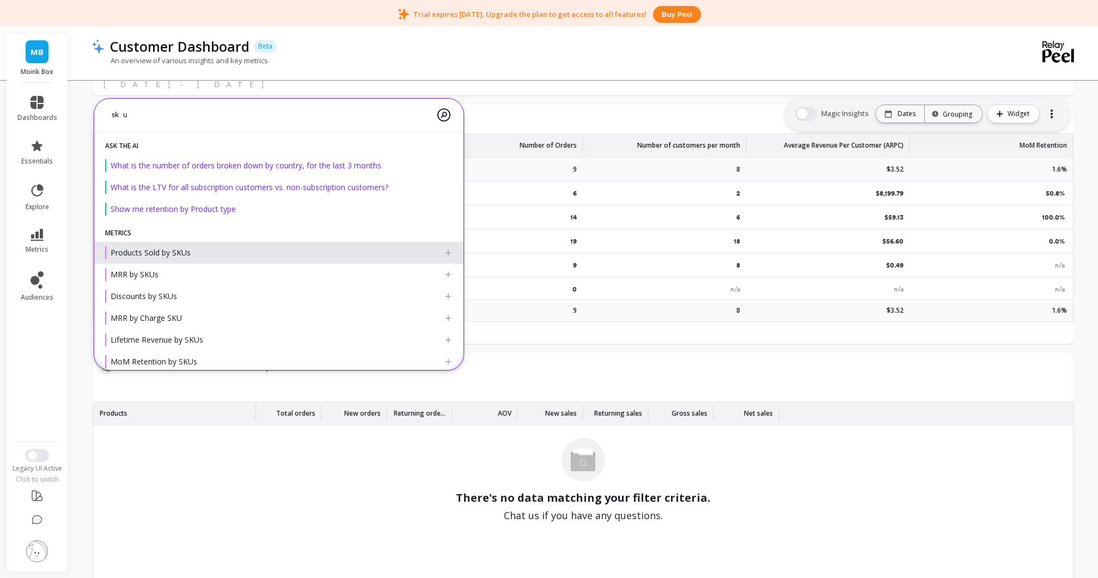
type textarea "sku"
click at [162, 256] on span "Products Sold by SKUs" at bounding box center [151, 252] width 80 height 10
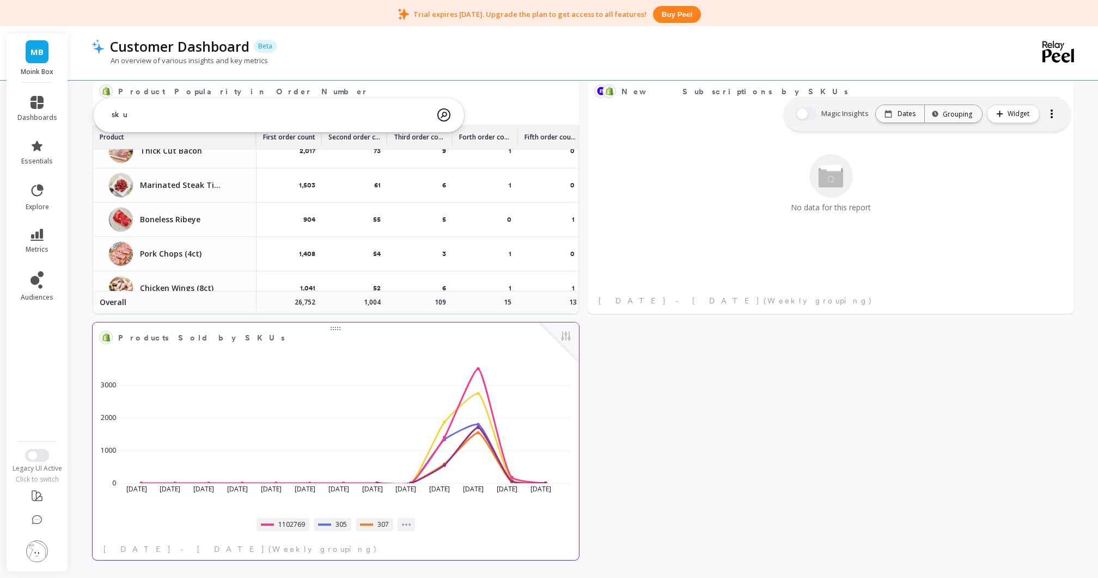
scroll to position [2196, 0]
click at [292, 525] on span "1102769" at bounding box center [291, 524] width 27 height 9
click at [339, 524] on span "305" at bounding box center [341, 524] width 11 height 9
